Goal: Task Accomplishment & Management: Manage account settings

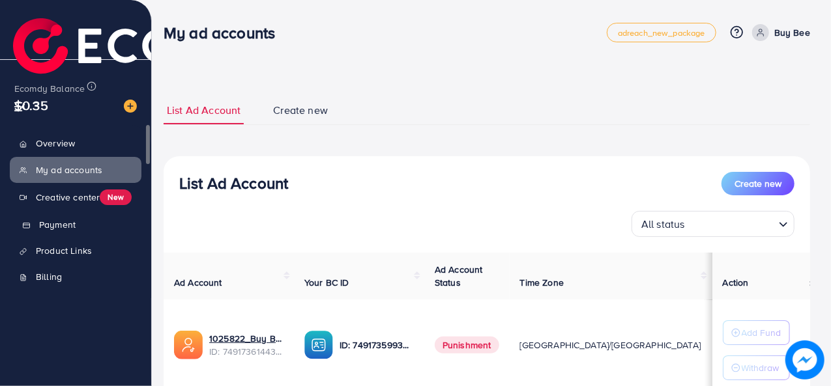
click at [76, 231] on span "Payment" at bounding box center [57, 224] width 36 height 13
click at [59, 227] on span "Payment" at bounding box center [57, 224] width 36 height 13
click at [53, 231] on span "Payment" at bounding box center [57, 224] width 36 height 13
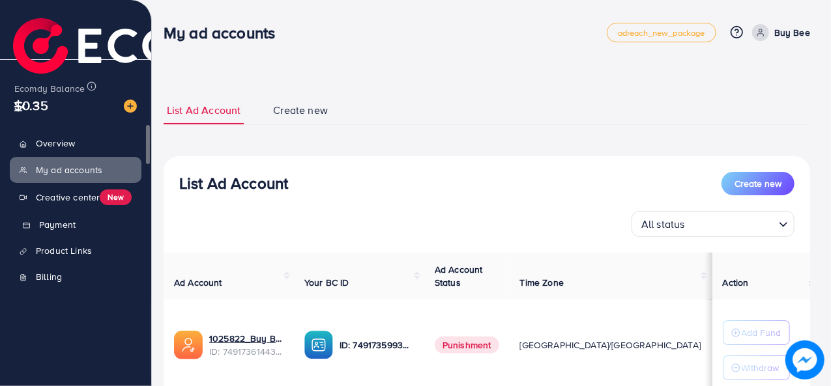
click at [53, 231] on span "Payment" at bounding box center [57, 224] width 36 height 13
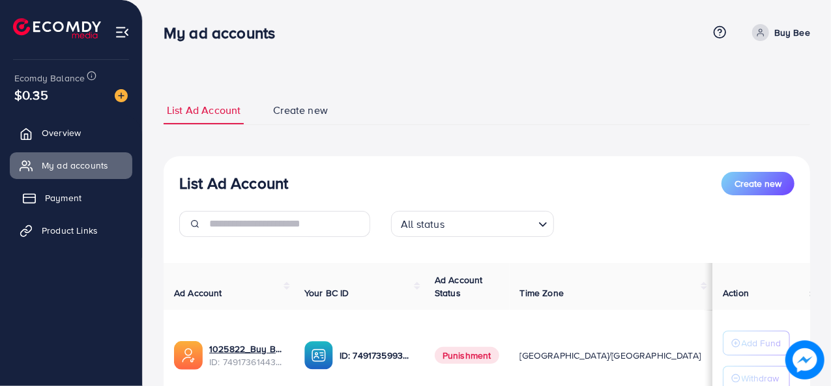
click at [79, 197] on span "Payment" at bounding box center [63, 198] width 36 height 13
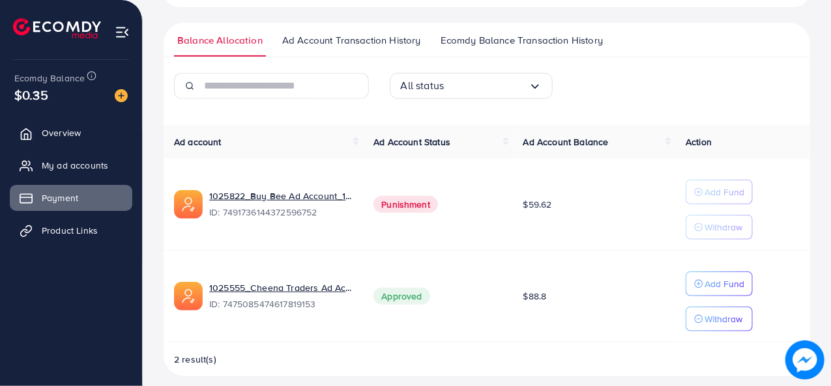
scroll to position [289, 0]
